Goal: Check status: Check status

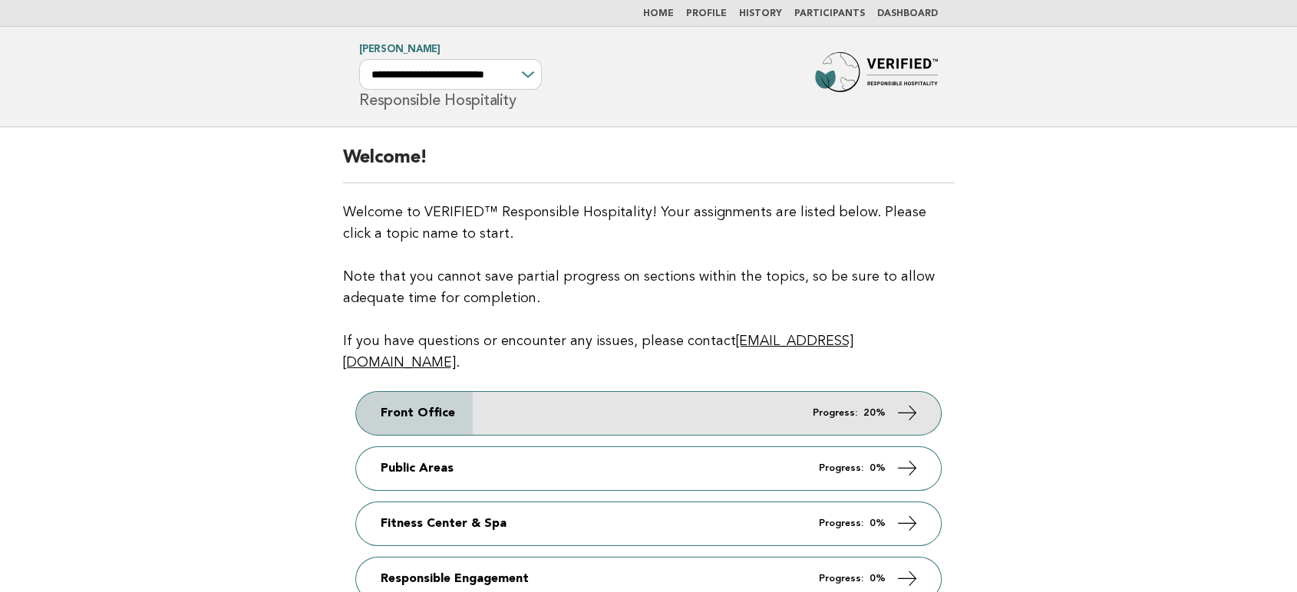
click at [801, 399] on link "Front Office Progress: 20%" at bounding box center [648, 413] width 585 height 43
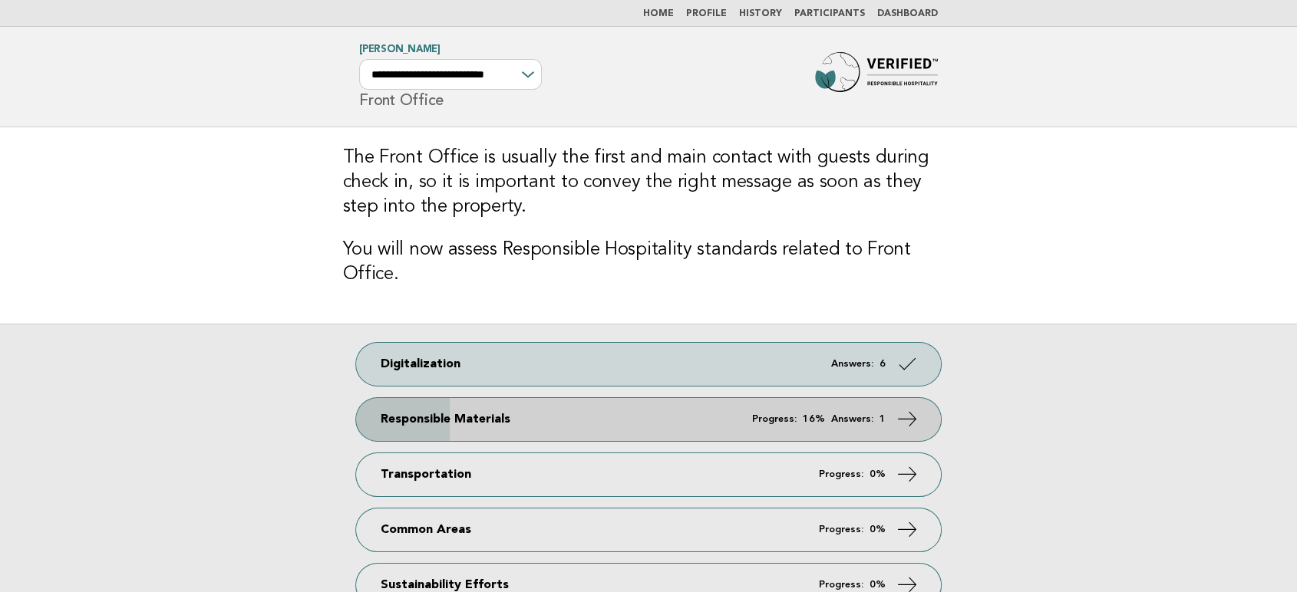
click at [811, 410] on link "Responsible Materials Progress: 16% Answers: 1" at bounding box center [648, 419] width 585 height 43
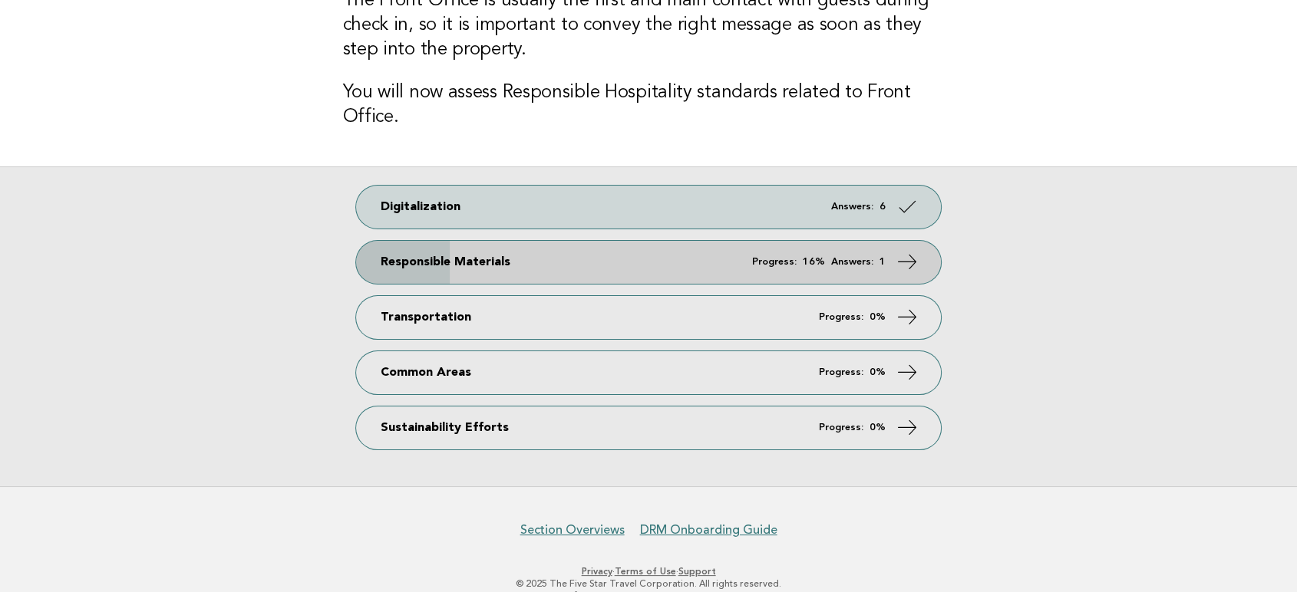
scroll to position [160, 0]
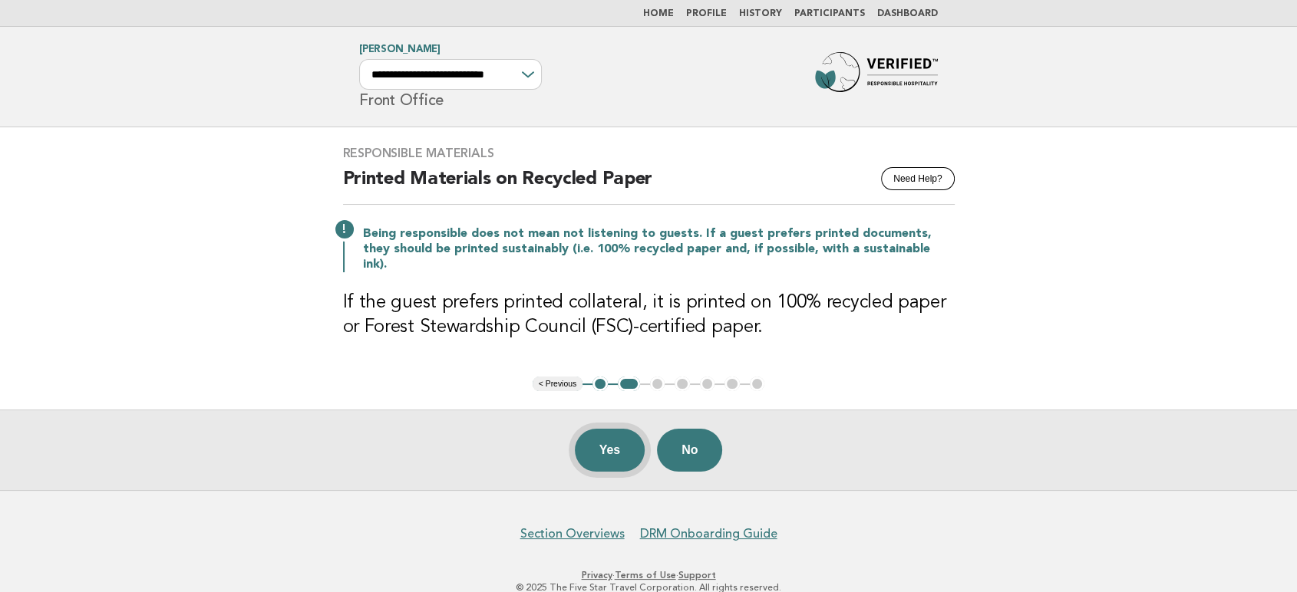
click at [615, 444] on button "Yes" at bounding box center [610, 450] width 71 height 43
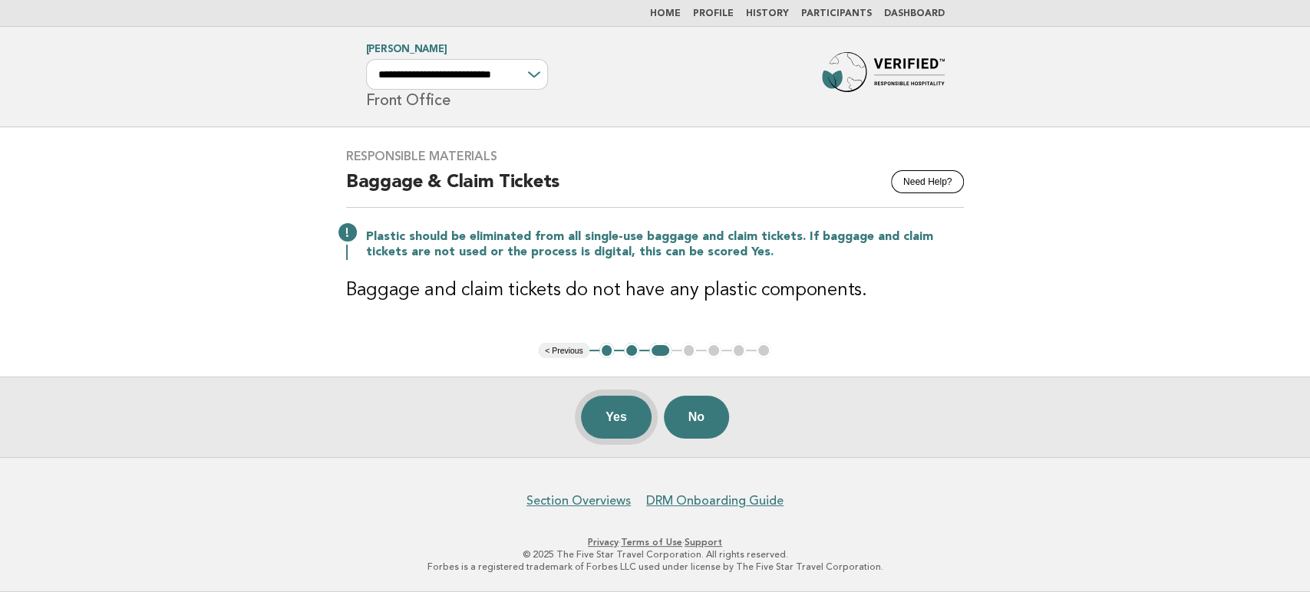
click at [616, 415] on button "Yes" at bounding box center [616, 417] width 71 height 43
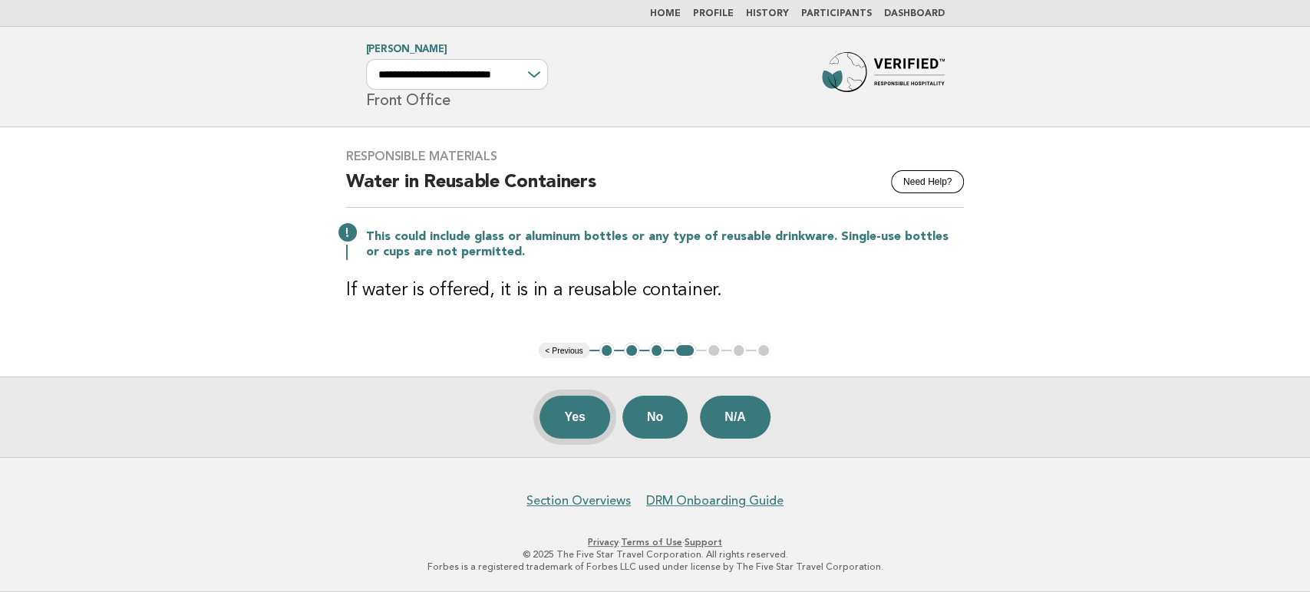
click at [590, 426] on button "Yes" at bounding box center [574, 417] width 71 height 43
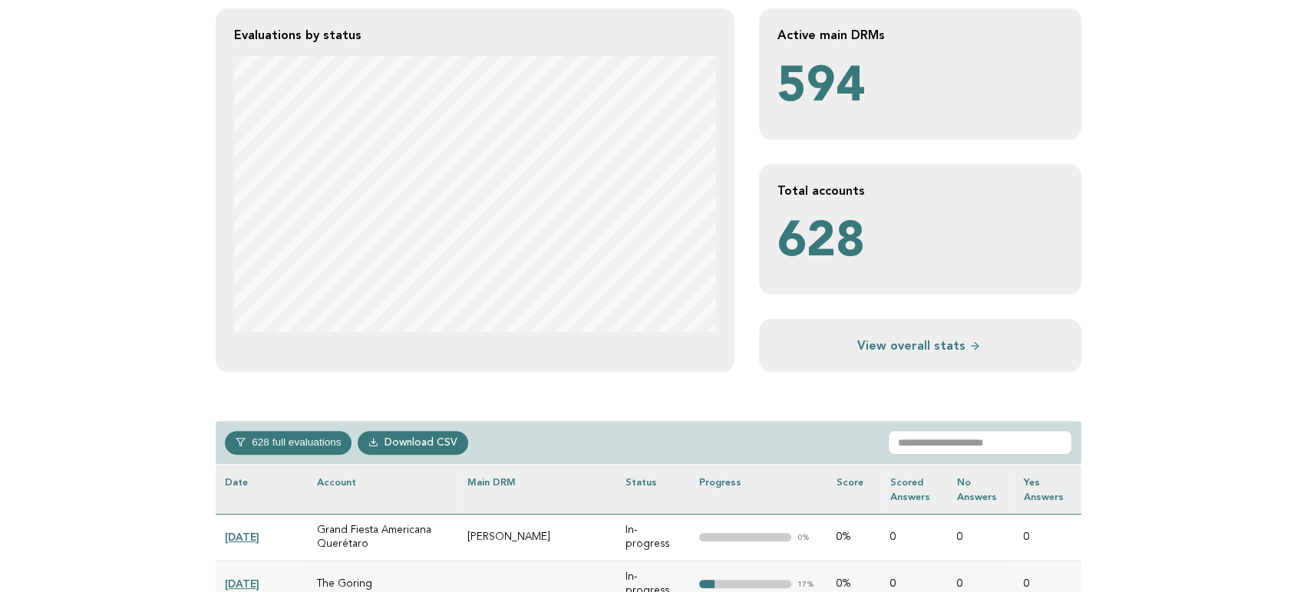
scroll to position [341, 0]
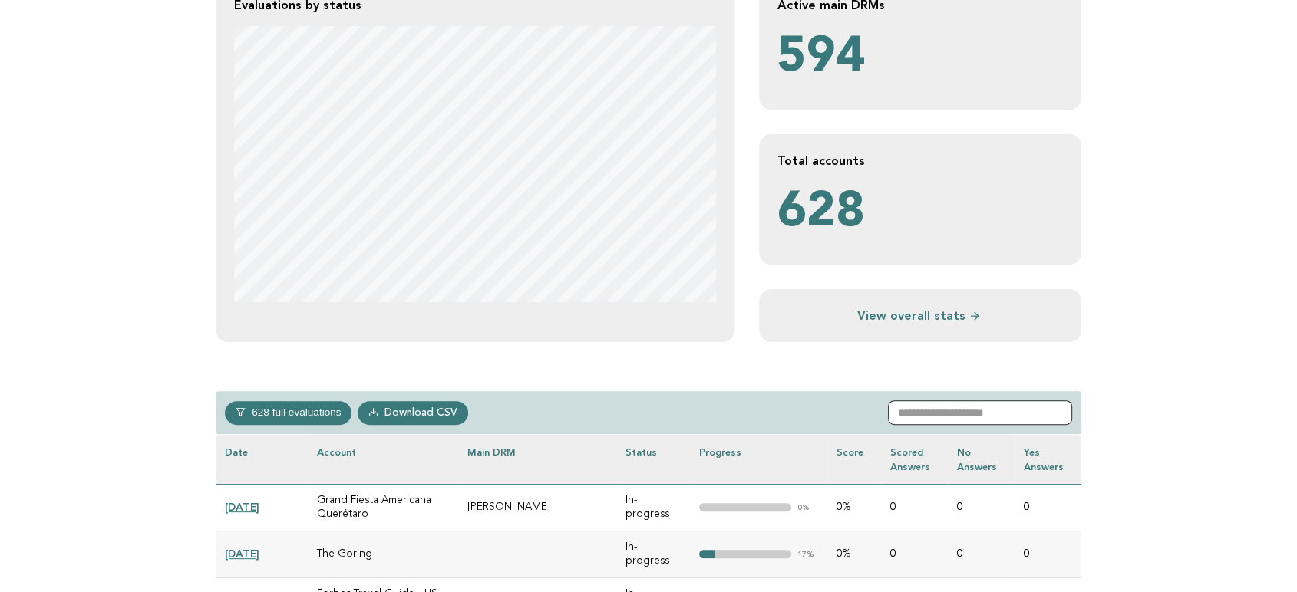
click at [1024, 414] on input "text" at bounding box center [980, 413] width 184 height 25
paste input "**********"
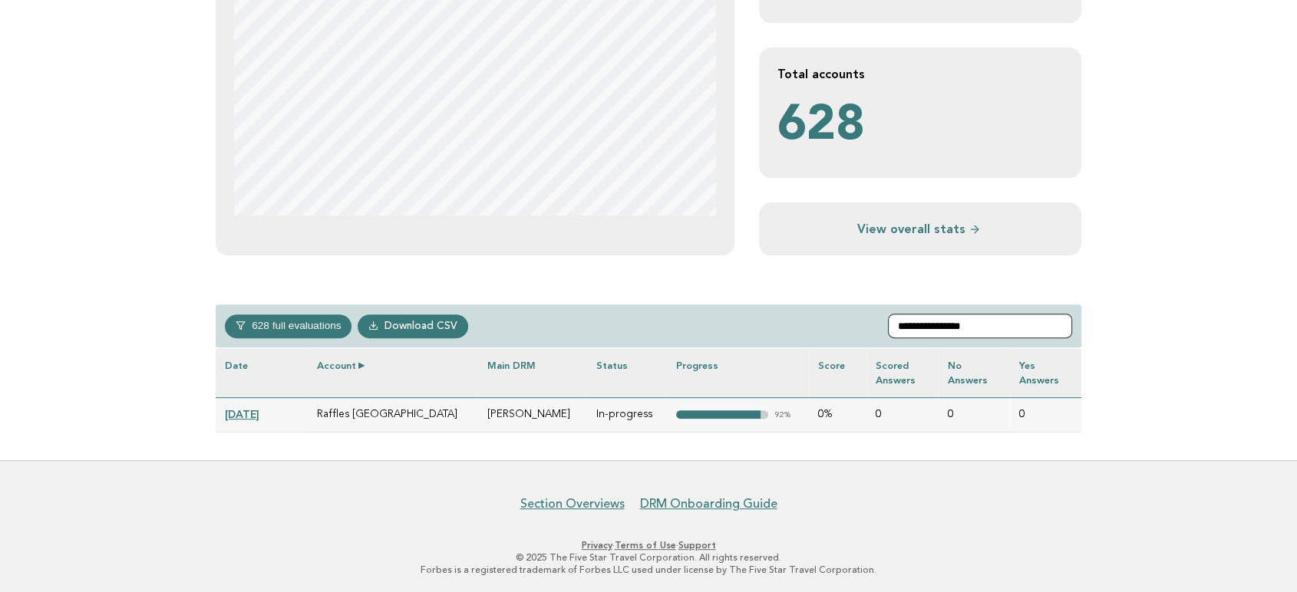
scroll to position [428, 0]
type input "**********"
click at [255, 407] on link "2024-10-31" at bounding box center [242, 413] width 35 height 12
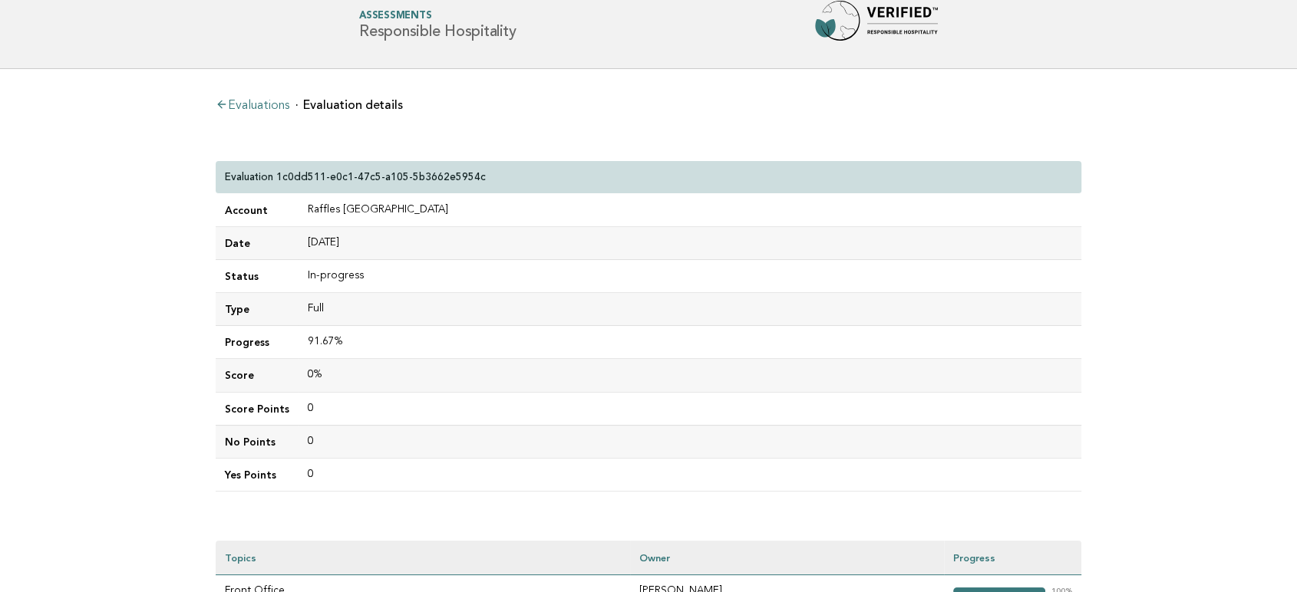
scroll to position [341, 0]
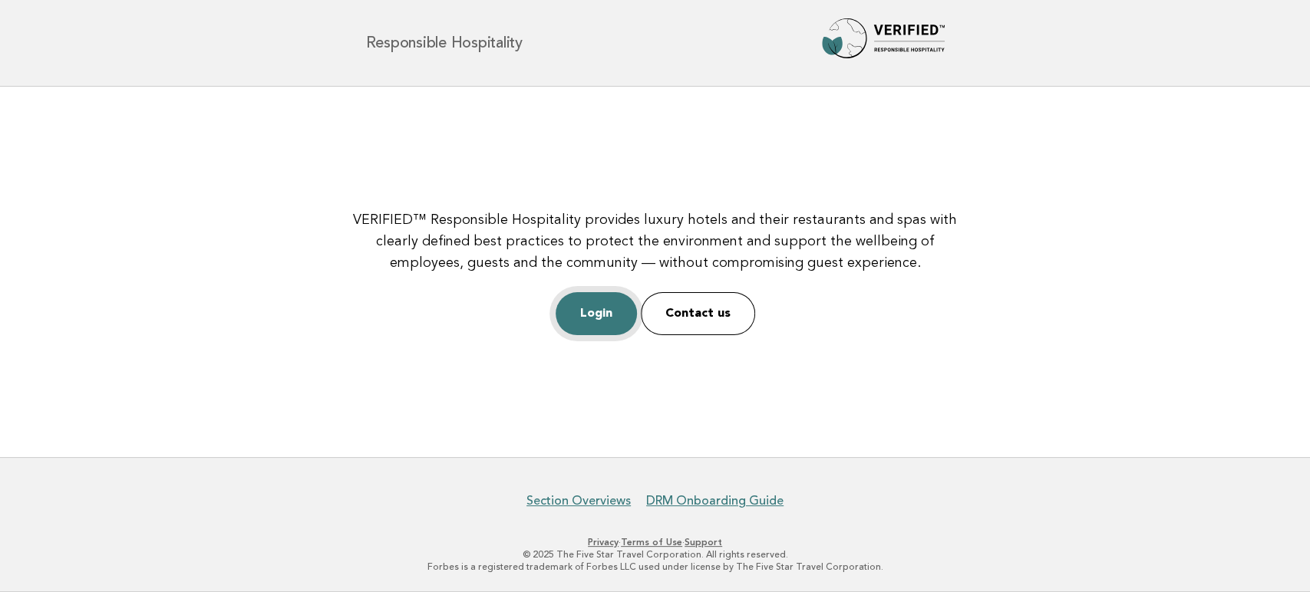
click at [588, 312] on link "Login" at bounding box center [595, 313] width 81 height 43
